Goal: Task Accomplishment & Management: Manage account settings

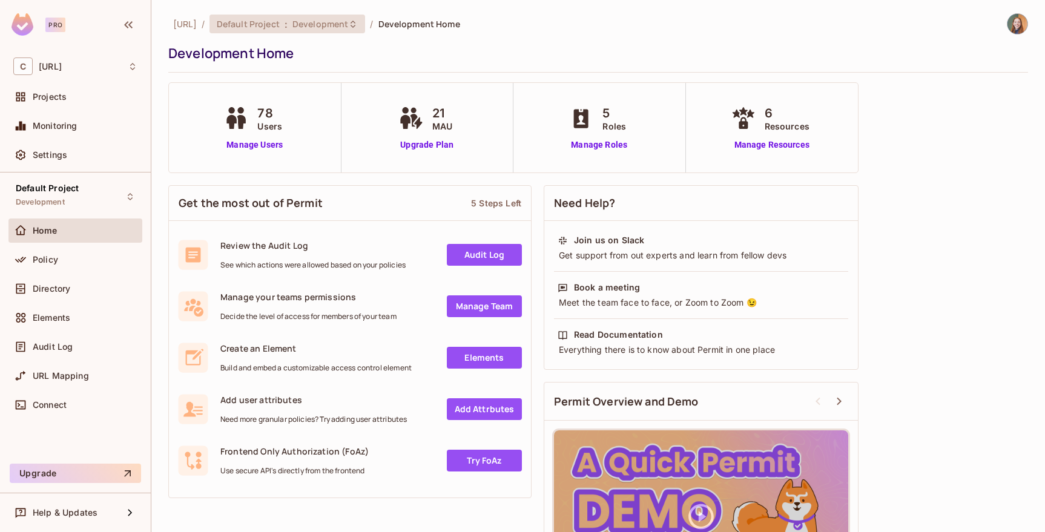
click at [288, 28] on span ":" at bounding box center [286, 24] width 4 height 10
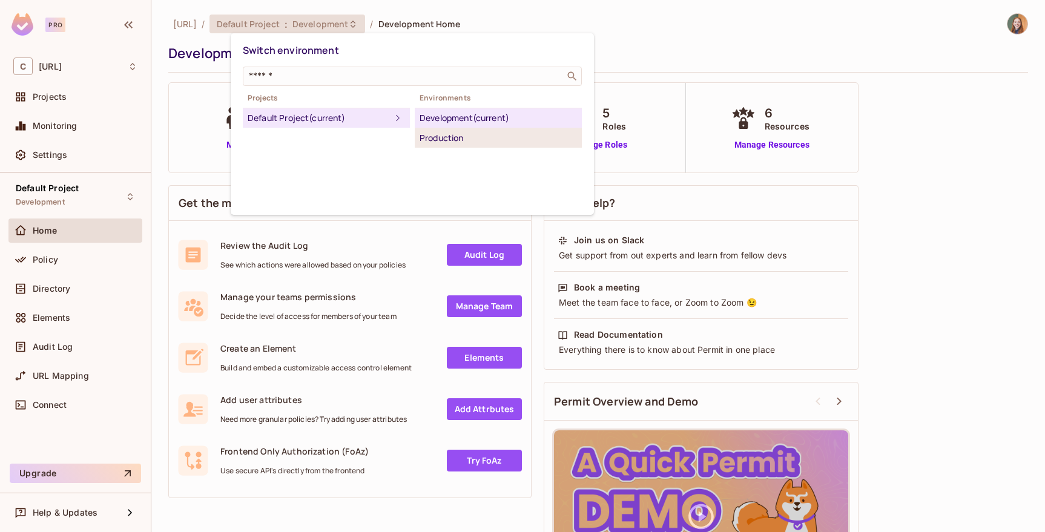
click at [438, 133] on div "Production" at bounding box center [498, 138] width 157 height 15
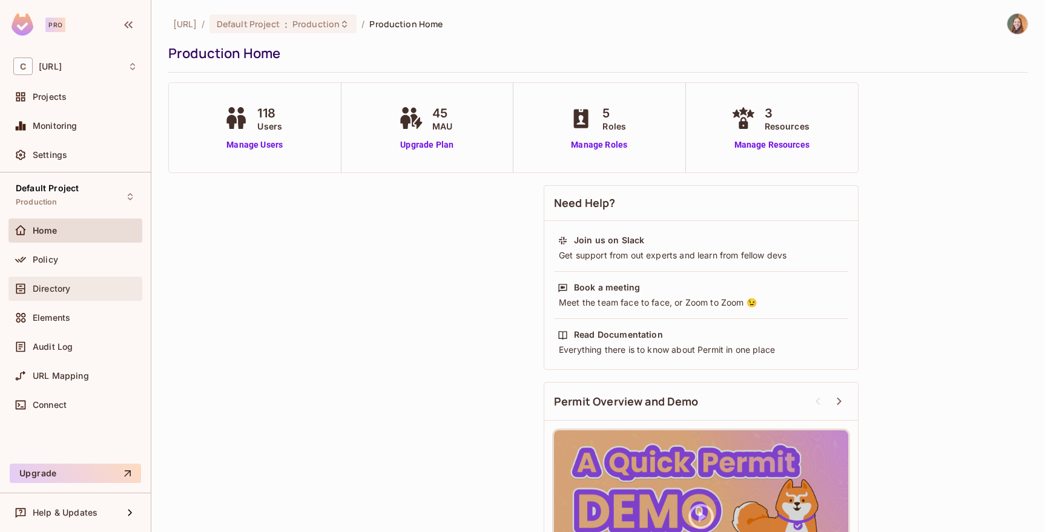
click at [44, 287] on span "Directory" at bounding box center [52, 289] width 38 height 10
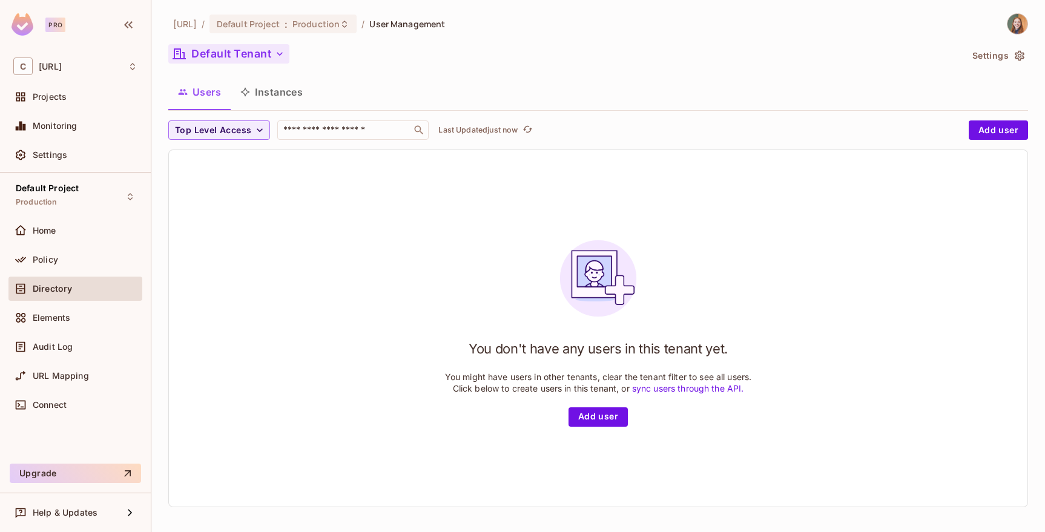
click at [263, 59] on button "Default Tenant" at bounding box center [228, 53] width 121 height 19
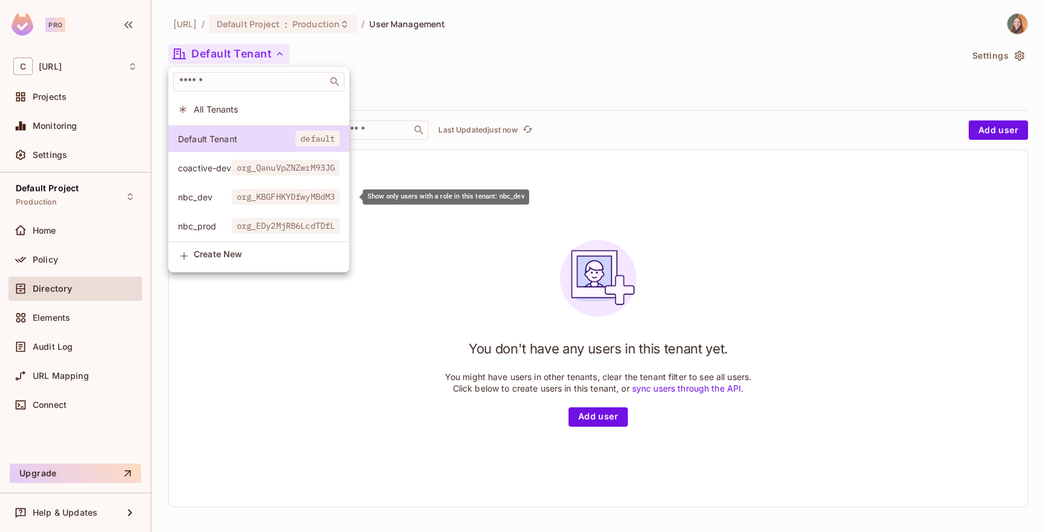
click at [205, 197] on span "nbc_dev" at bounding box center [205, 197] width 54 height 12
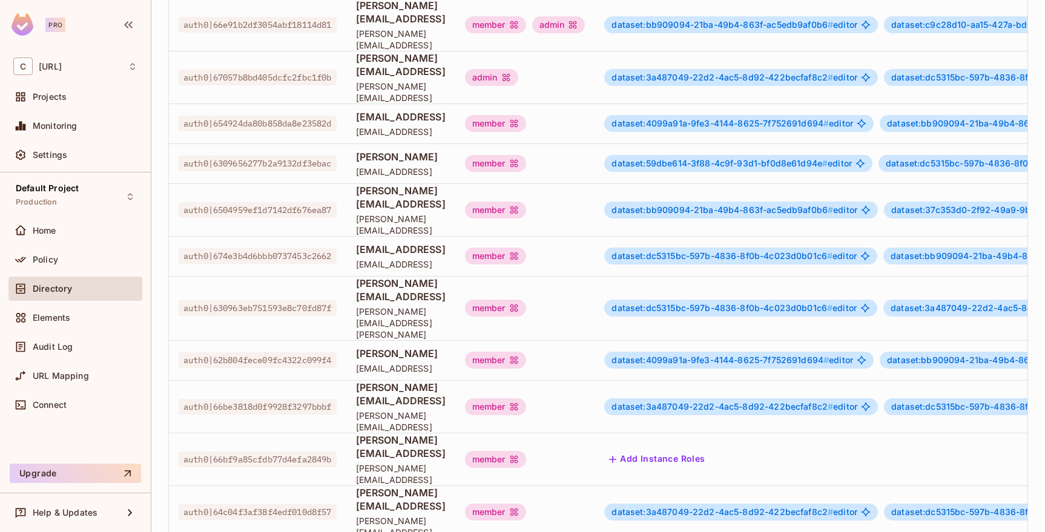
scroll to position [0, 230]
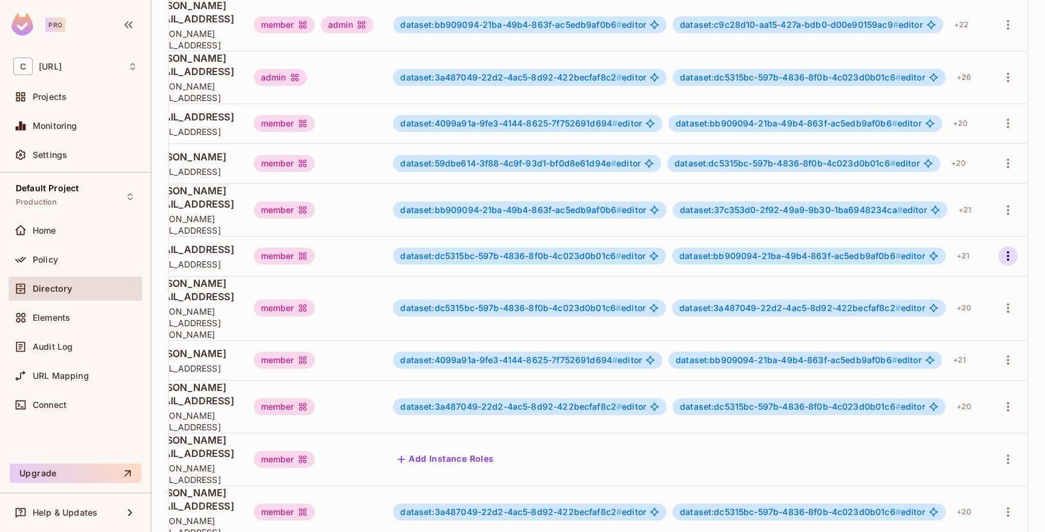
click at [1010, 249] on icon "button" at bounding box center [1008, 256] width 15 height 15
click at [966, 239] on li "Edit" at bounding box center [955, 233] width 107 height 27
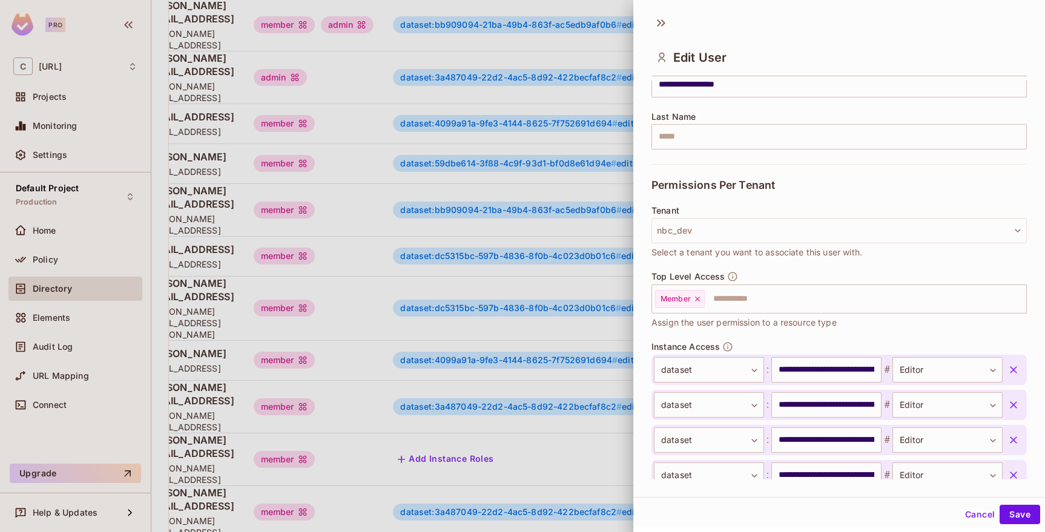
scroll to position [212, 0]
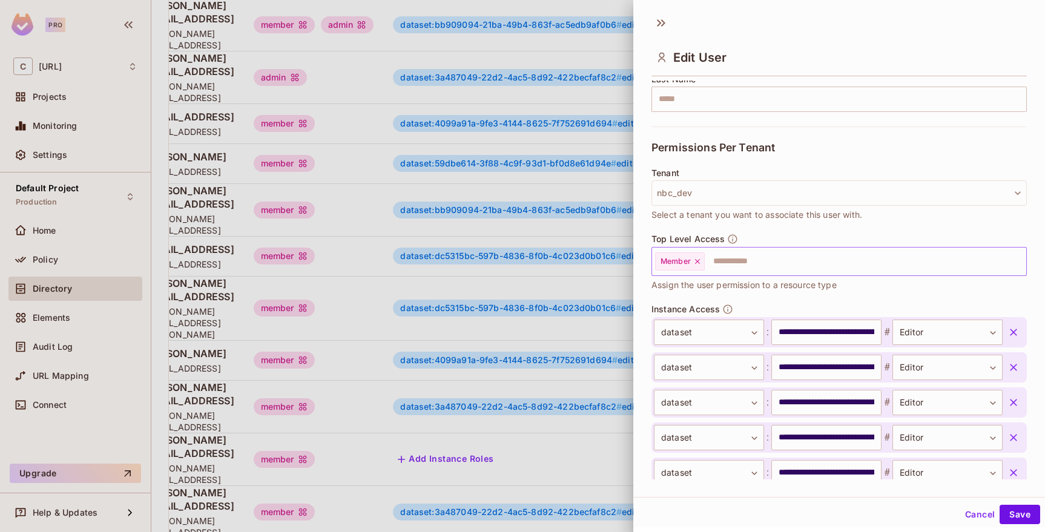
click at [699, 258] on icon at bounding box center [697, 261] width 8 height 8
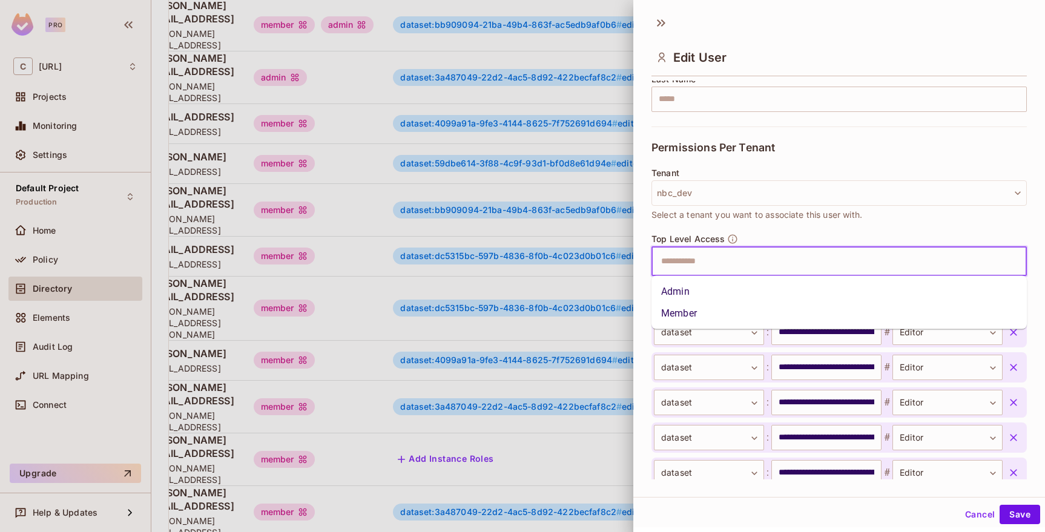
click at [696, 261] on input "text" at bounding box center [828, 261] width 349 height 24
click at [686, 292] on li "Admin" at bounding box center [838, 292] width 375 height 22
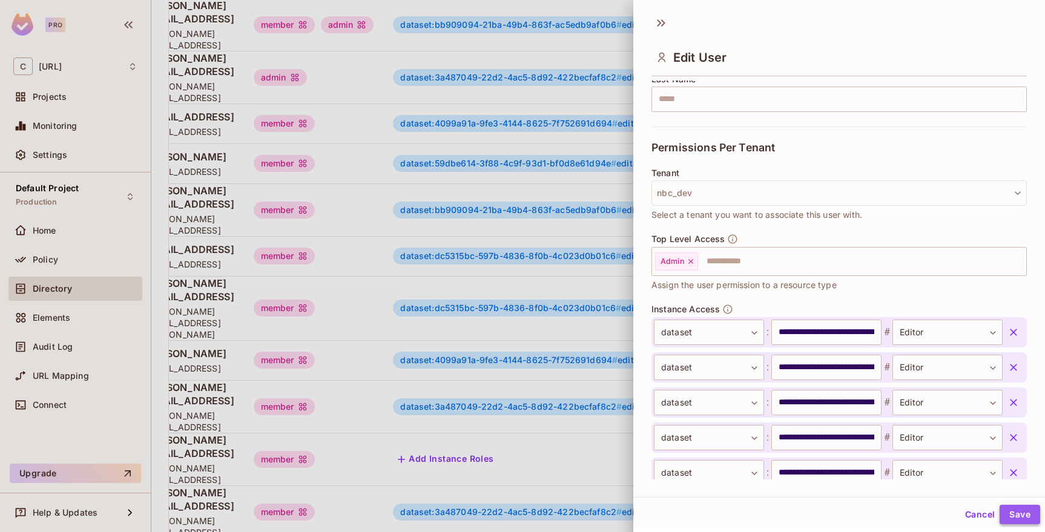
click at [1032, 512] on button "Save" at bounding box center [1019, 514] width 41 height 19
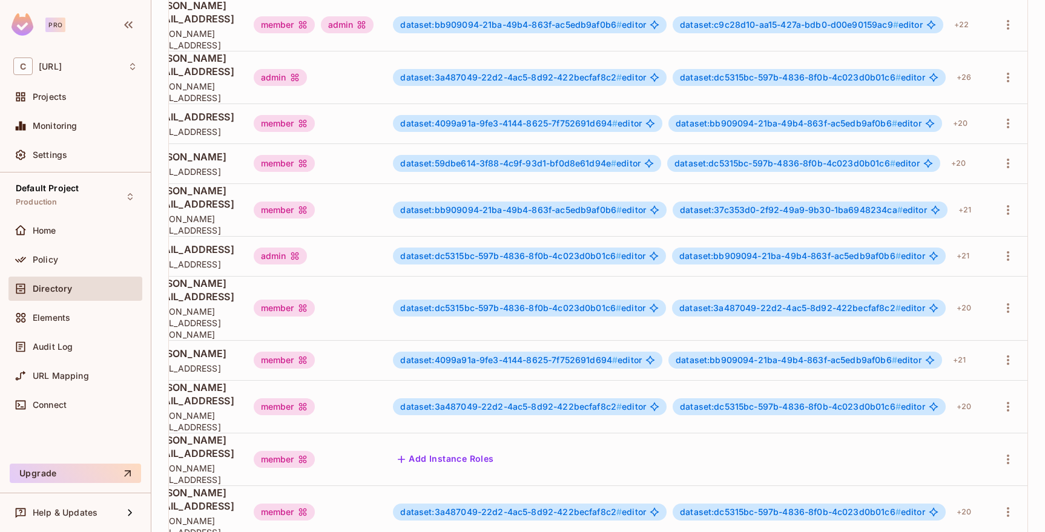
scroll to position [0, 0]
